Goal: Task Accomplishment & Management: Manage account settings

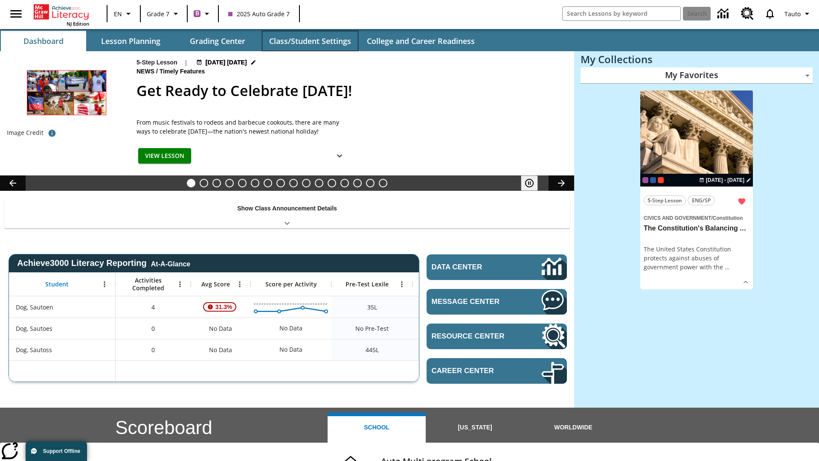
click at [310, 41] on button "Class/Student Settings" at bounding box center [310, 41] width 96 height 20
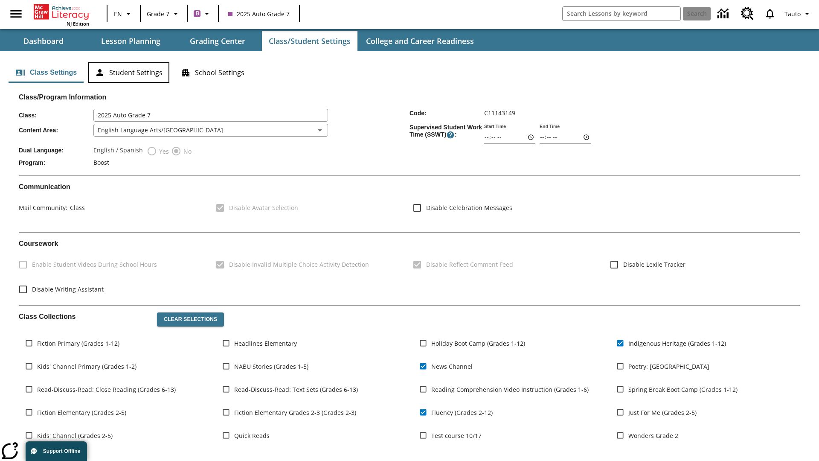
click at [128, 73] on button "Student Settings" at bounding box center [128, 72] width 81 height 20
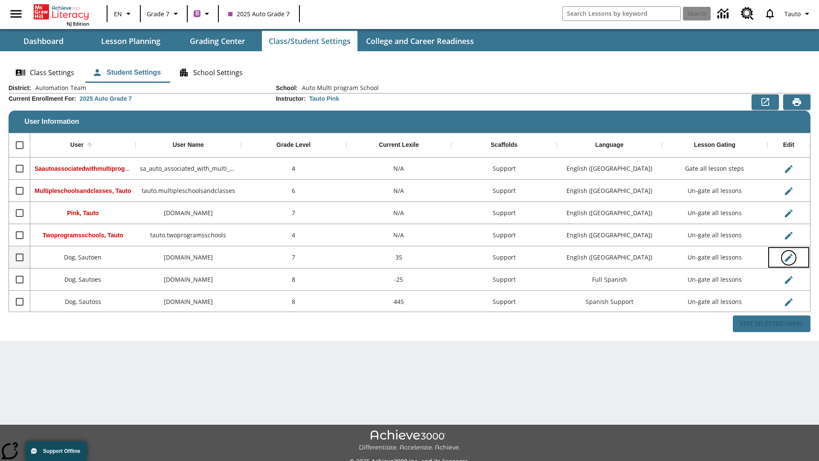
click at [788, 257] on icon "Edit User" at bounding box center [789, 258] width 8 height 8
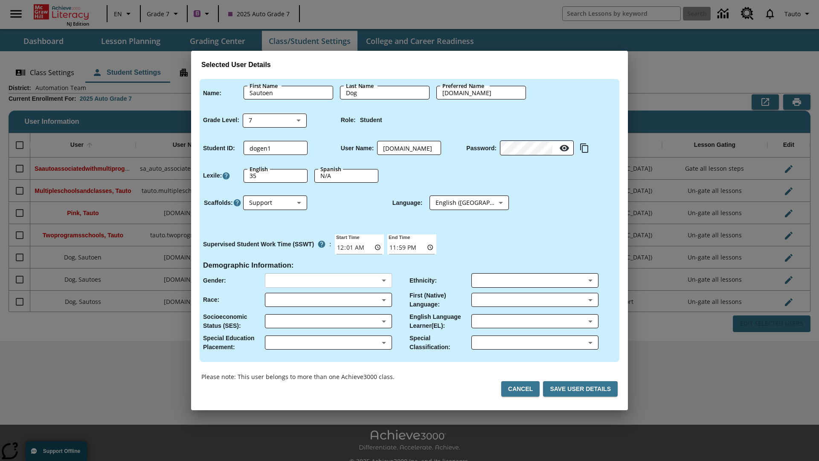
click at [328, 280] on body "Skip to main content NJ Edition EN Grade 7 B 2025 Auto Grade 7 Search 0 Tauto D…" at bounding box center [409, 239] width 819 height 479
click at [328, 299] on body "Skip to main content NJ Edition EN Grade 7 B 2025 Auto Grade 7 Search 0 Tauto D…" at bounding box center [409, 239] width 819 height 479
click at [328, 321] on body "Skip to main content NJ Edition EN Grade 7 B 2025 Auto Grade 7 Search 0 Tauto D…" at bounding box center [409, 239] width 819 height 479
click at [328, 342] on body "Skip to main content NJ Edition EN Grade 7 B 2025 Auto Grade 7 Search 0 Tauto D…" at bounding box center [409, 239] width 819 height 479
click at [534, 280] on body "Skip to main content NJ Edition EN Grade 7 B 2025 Auto Grade 7 Search 0 Tauto D…" at bounding box center [409, 239] width 819 height 479
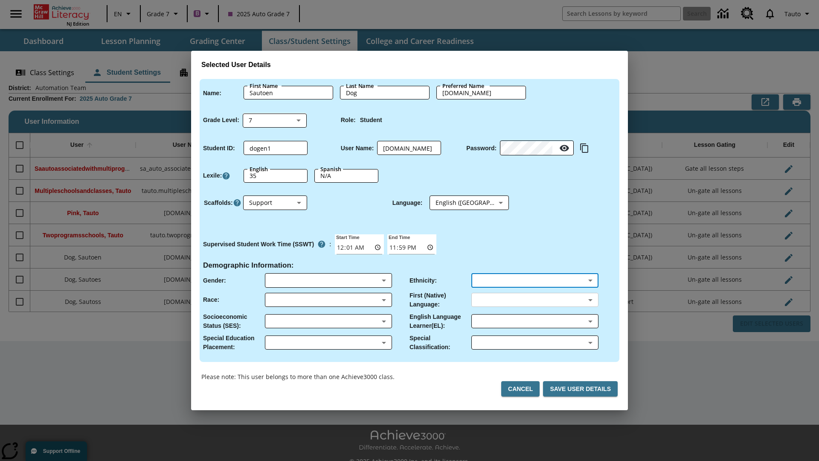
click at [534, 299] on body "Skip to main content NJ Edition EN Grade 7 B 2025 Auto Grade 7 Search 0 Tauto D…" at bounding box center [409, 239] width 819 height 479
click at [534, 321] on body "Skip to main content NJ Edition EN Grade 7 B 2025 Auto Grade 7 Search 0 Tauto D…" at bounding box center [409, 239] width 819 height 479
click at [534, 342] on body "Skip to main content NJ Edition EN Grade 7 B 2025 Auto Grade 7 Search 0 Tauto D…" at bounding box center [409, 239] width 819 height 479
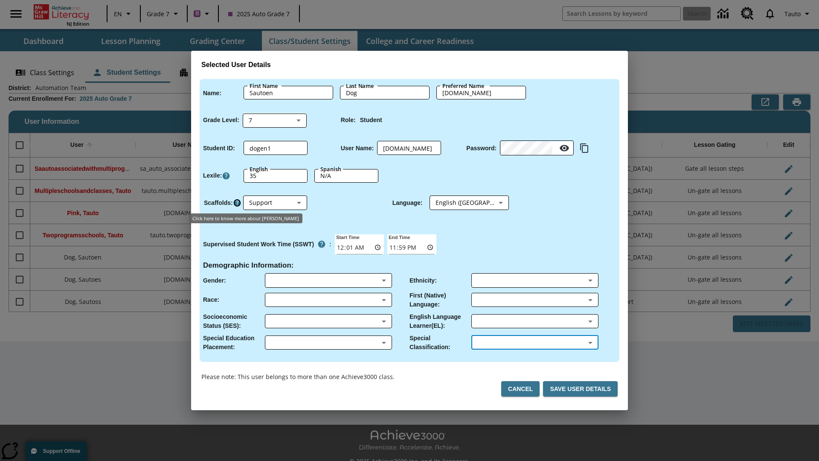
click at [237, 203] on icon "Click here to know more about Scaffolds" at bounding box center [237, 202] width 9 height 9
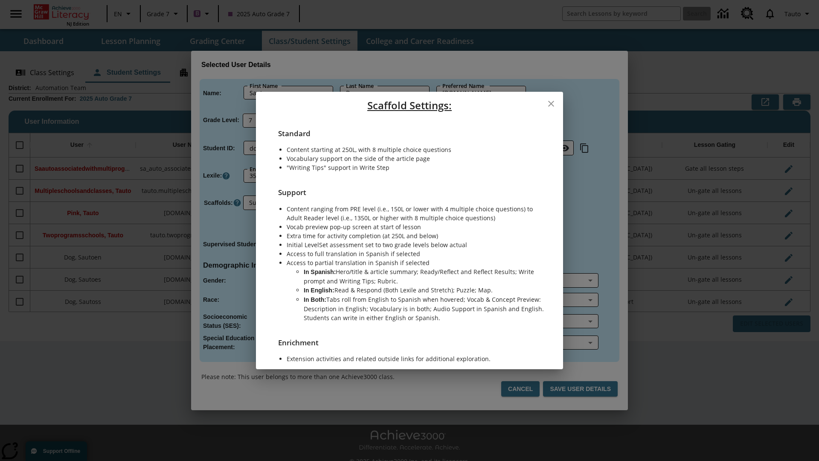
click at [551, 104] on icon "close" at bounding box center [551, 104] width 6 height 6
